Goal: Information Seeking & Learning: Learn about a topic

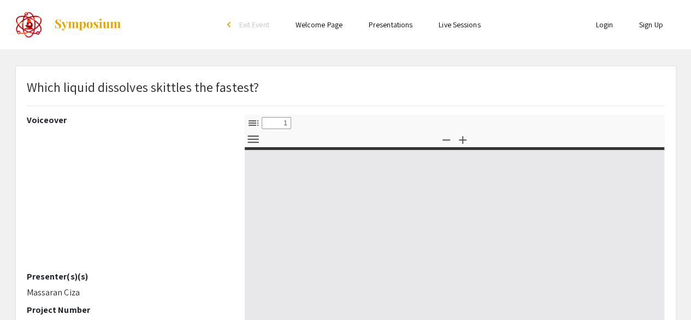
select select "custom"
type input "0"
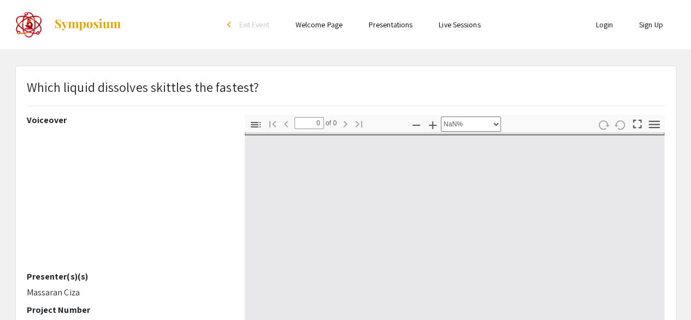
select select "auto"
type input "1"
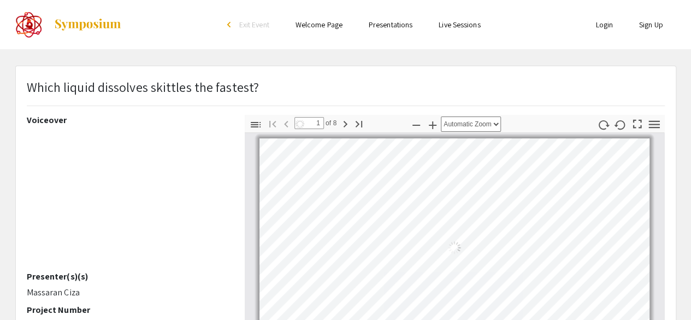
select select "auto"
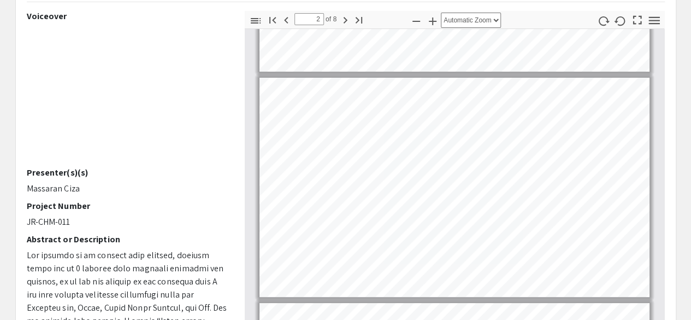
scroll to position [163, 0]
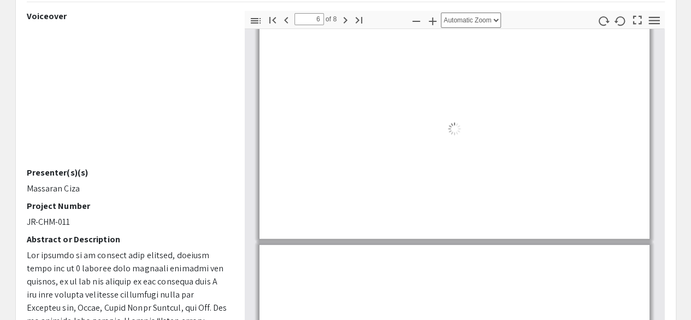
type input "2"
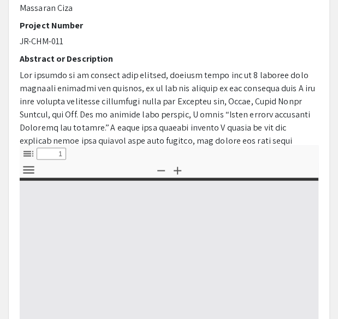
scroll to position [395, 0]
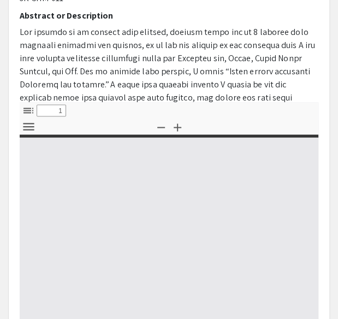
type input "0"
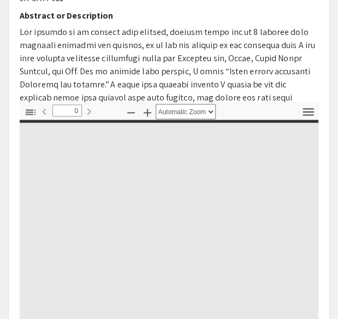
select select "custom"
